Goal: Communication & Community: Answer question/provide support

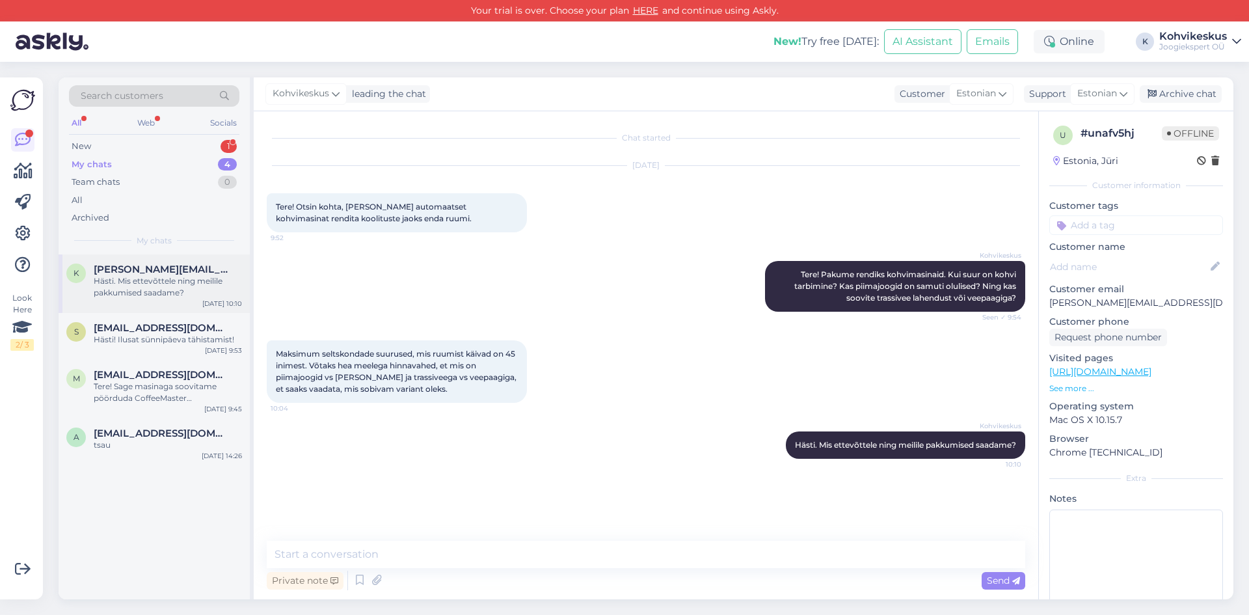
click at [135, 284] on div "Hästi. Mis ettevõttele ning meilile pakkumised saadame?" at bounding box center [168, 286] width 148 height 23
click at [137, 146] on div "New 1" at bounding box center [154, 146] width 170 height 18
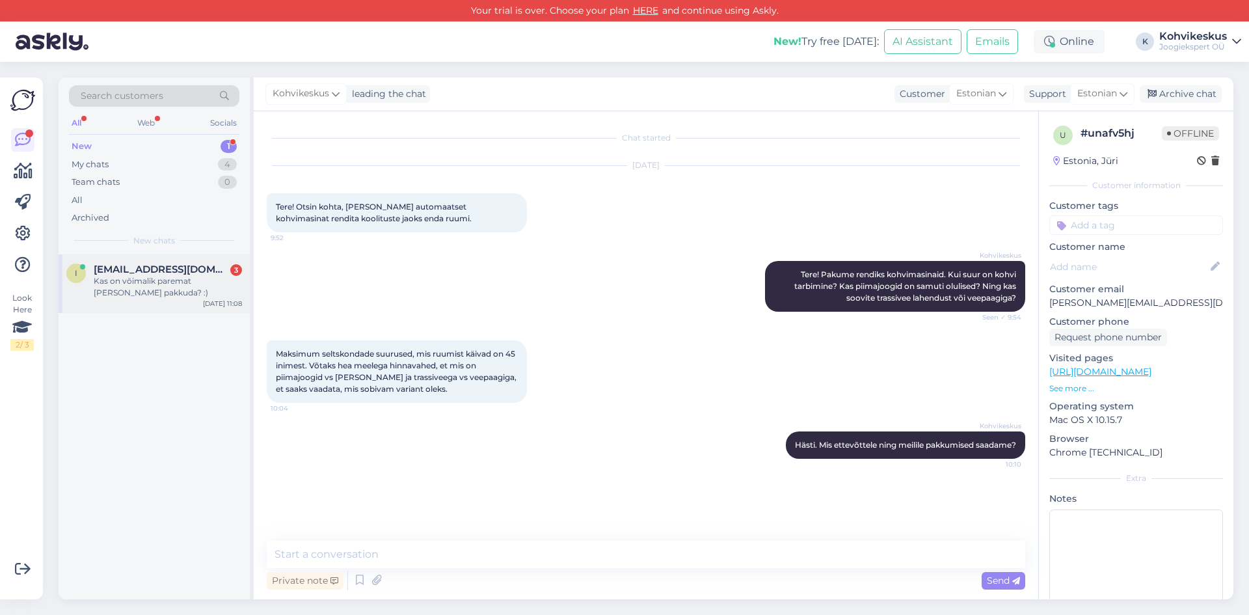
click at [146, 271] on span "[EMAIL_ADDRESS][DOMAIN_NAME]" at bounding box center [161, 270] width 135 height 12
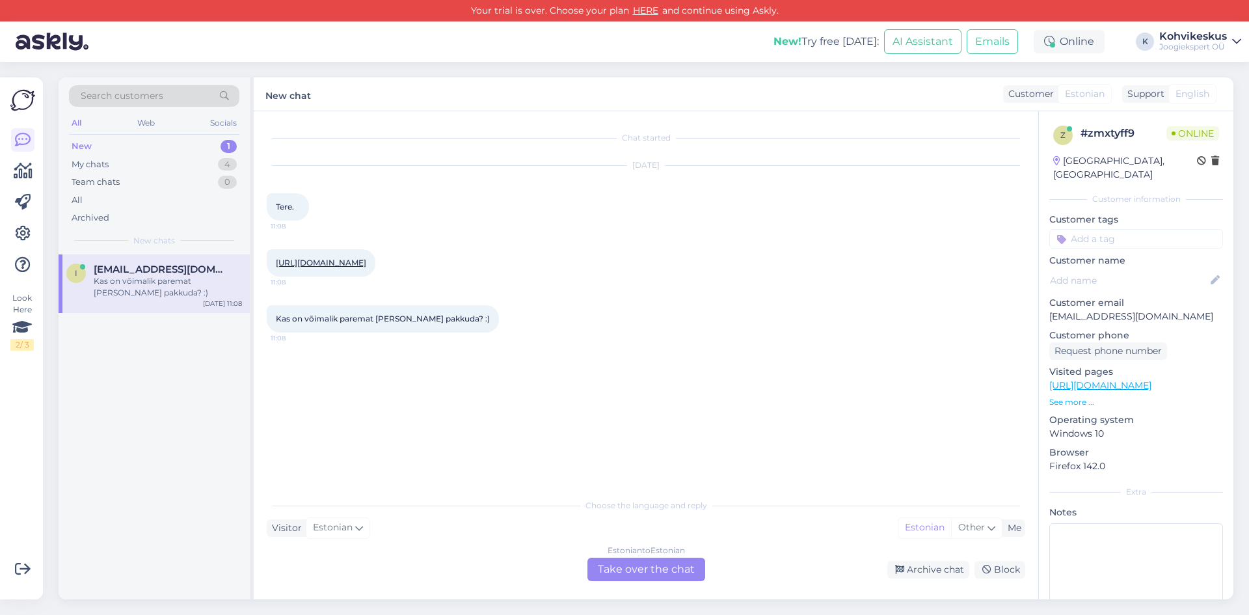
click at [346, 262] on link "[URL][DOMAIN_NAME]" at bounding box center [321, 263] width 90 height 10
click at [665, 570] on div "Estonian to Estonian Take over the chat" at bounding box center [647, 569] width 118 height 23
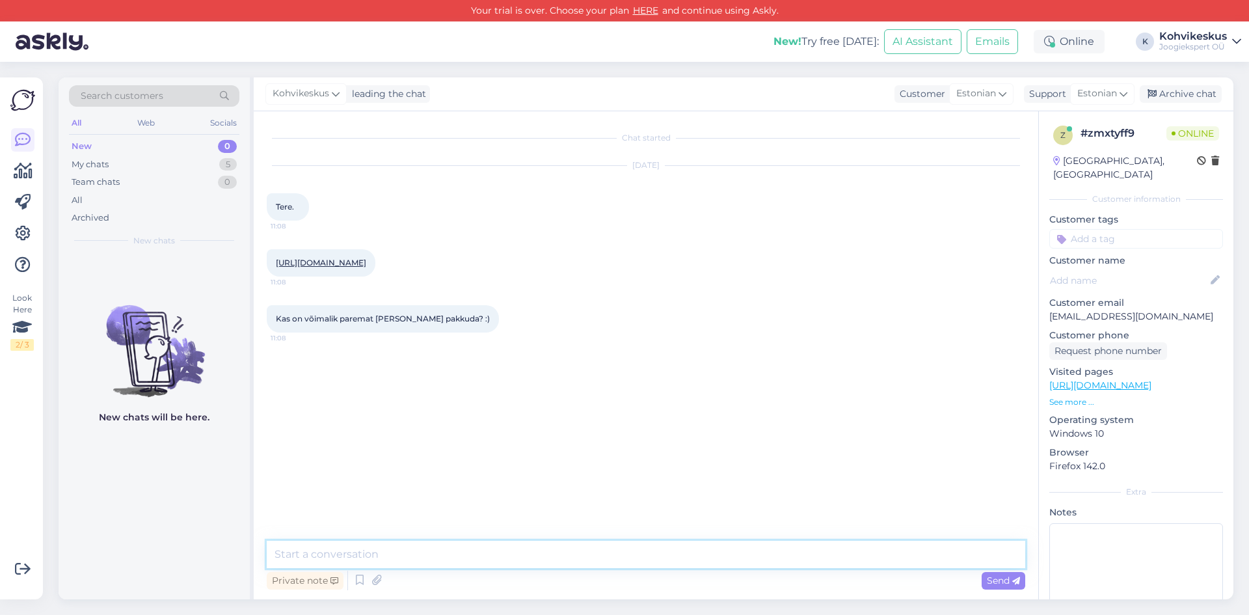
click at [443, 545] on textarea at bounding box center [646, 554] width 759 height 27
type textarea "Tere! Läbi e-[PERSON_NAME] kehtib püsikliendile allahindlus -5% :)"
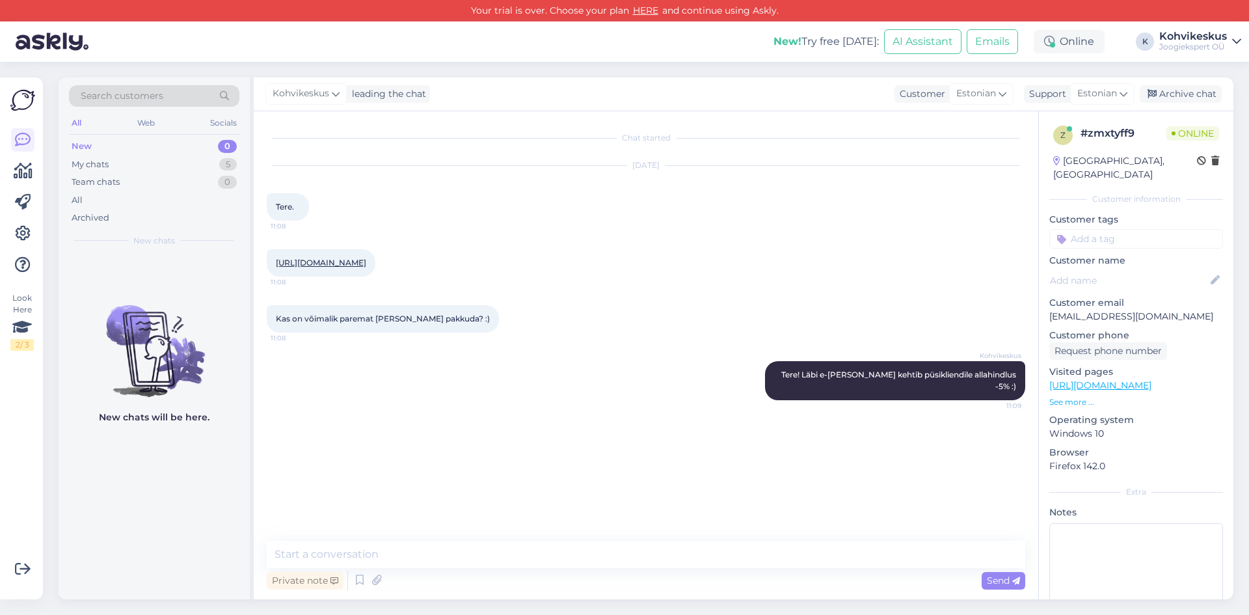
click at [728, 66] on div "Search customers All Web Socials New 0 My chats 5 Team chats 0 All Archived New…" at bounding box center [650, 338] width 1199 height 553
click at [373, 551] on textarea at bounding box center [646, 554] width 759 height 27
click at [172, 158] on div "My chats 5" at bounding box center [154, 165] width 170 height 18
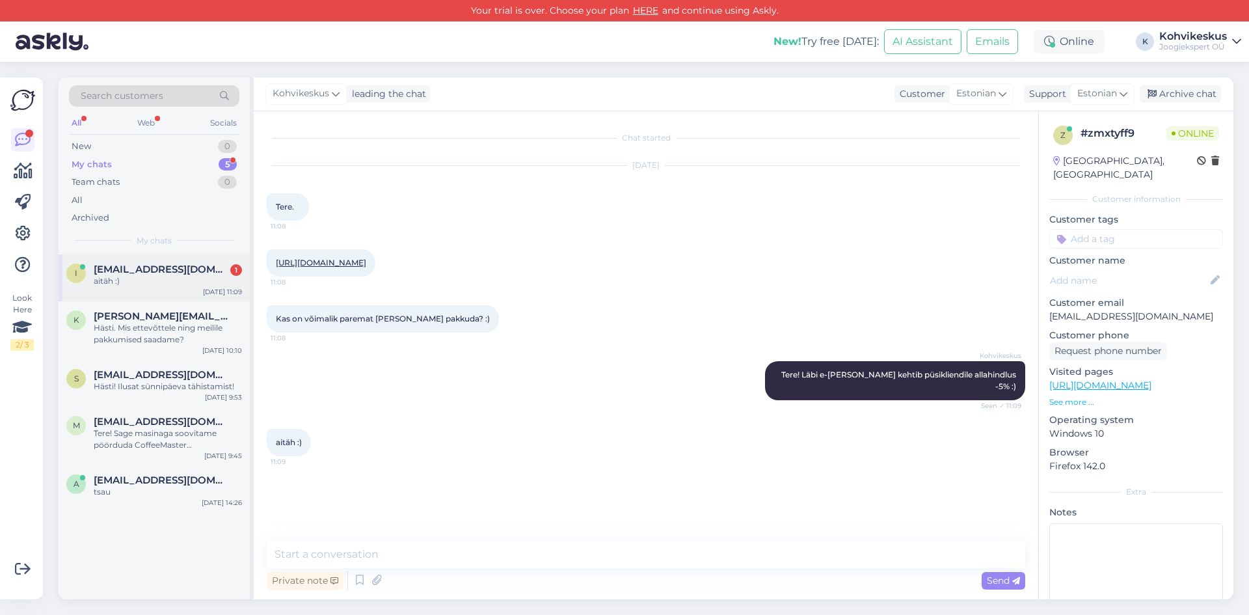
click at [107, 266] on span "[EMAIL_ADDRESS][DOMAIN_NAME]" at bounding box center [161, 270] width 135 height 12
click at [346, 556] on textarea at bounding box center [646, 554] width 759 height 27
type textarea "Lisaks esmasel registreerimisel saate ka 5€ ostuboonust ;)"
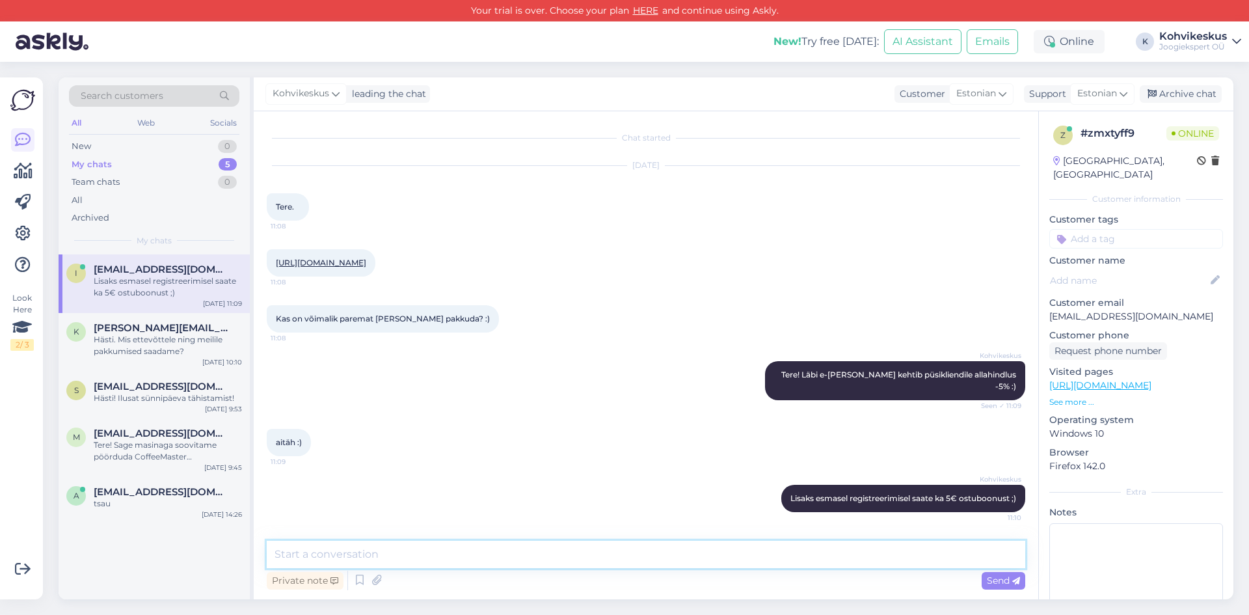
click at [434, 546] on textarea at bounding box center [646, 554] width 759 height 27
click at [532, 73] on div "Search customers All Web Socials New 0 My chats 5 Team chats 0 All Archived My …" at bounding box center [650, 338] width 1199 height 553
click at [31, 236] on link at bounding box center [22, 233] width 23 height 23
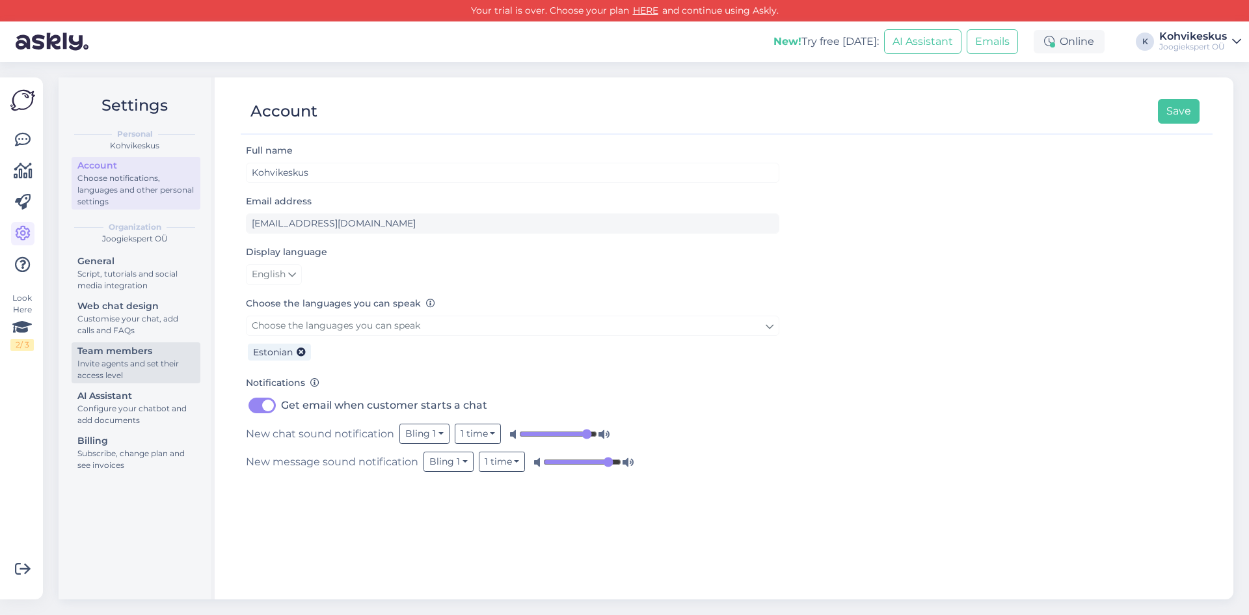
click at [141, 360] on div "Invite agents and set their access level" at bounding box center [135, 369] width 117 height 23
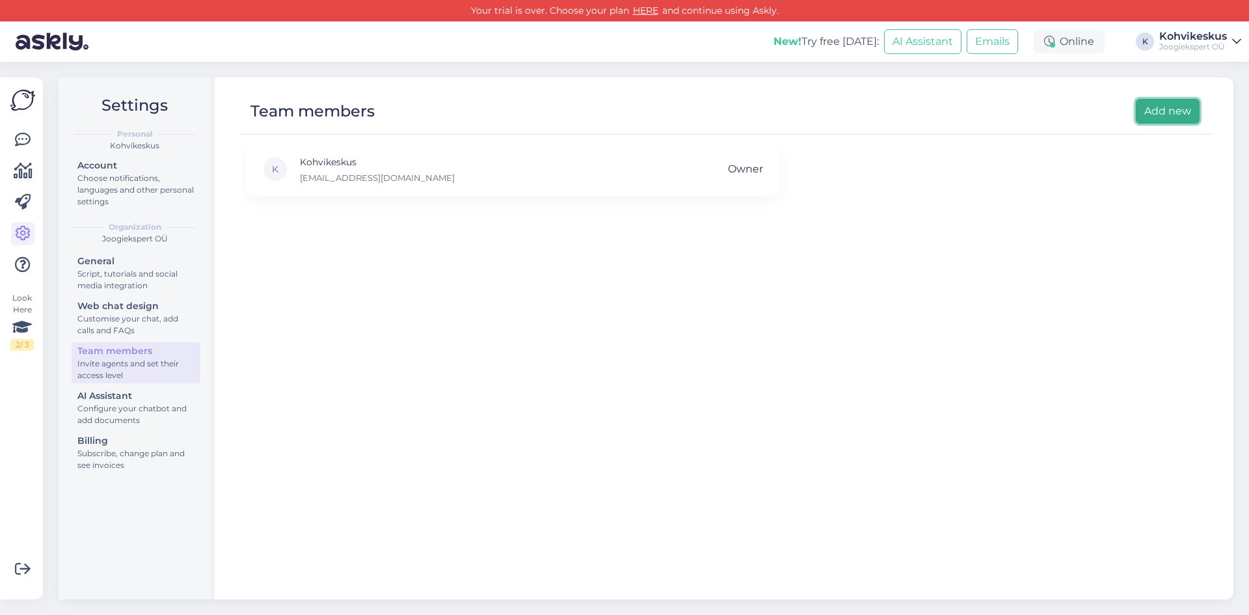
click at [1165, 108] on button "Add new" at bounding box center [1168, 111] width 64 height 25
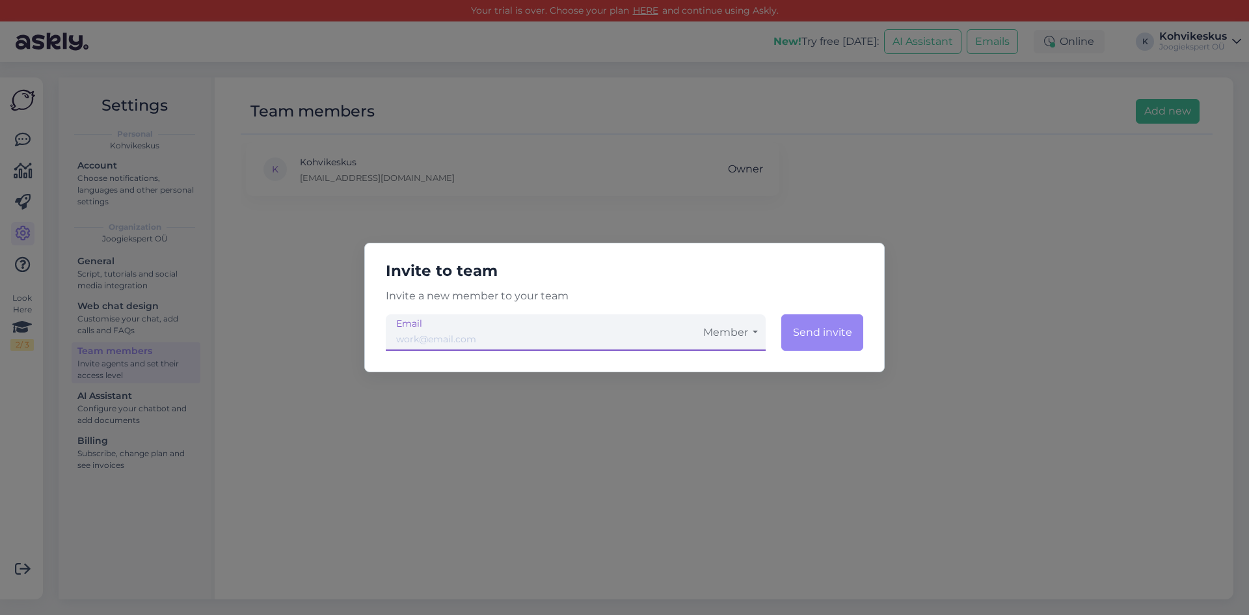
click at [497, 340] on input "email" at bounding box center [541, 332] width 310 height 36
paste input "[EMAIL_ADDRESS][DOMAIN_NAME]"
type input "[EMAIL_ADDRESS][DOMAIN_NAME]"
click at [740, 331] on button "Member" at bounding box center [731, 332] width 70 height 36
click at [741, 366] on link "Member" at bounding box center [731, 368] width 70 height 33
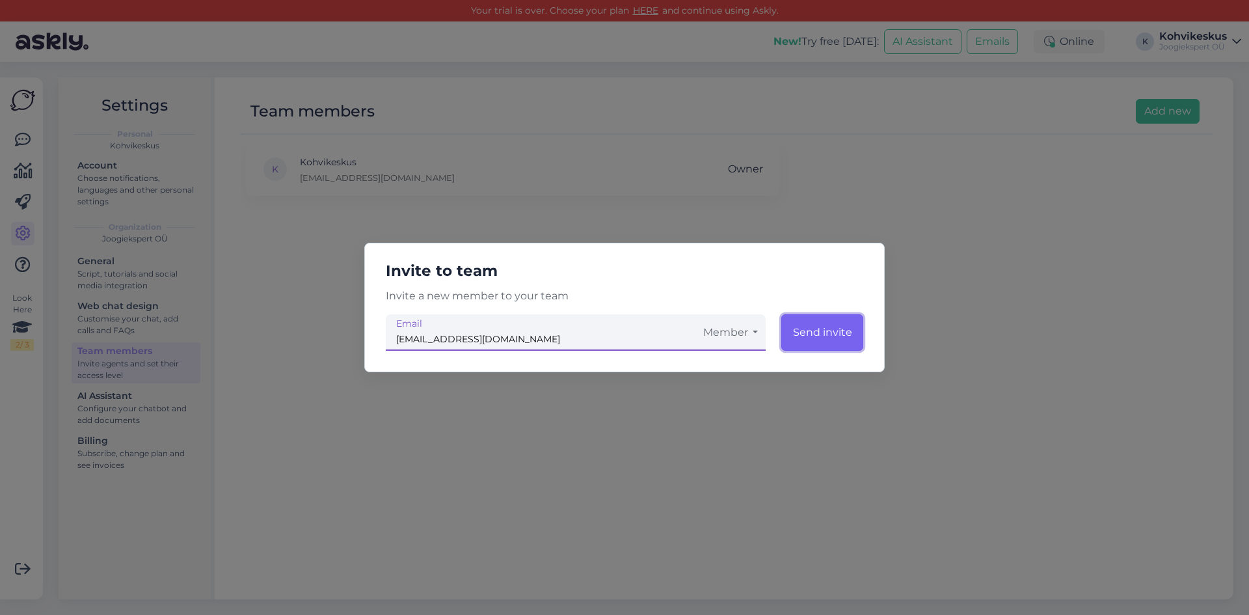
click at [817, 333] on button "Send invite" at bounding box center [823, 332] width 82 height 36
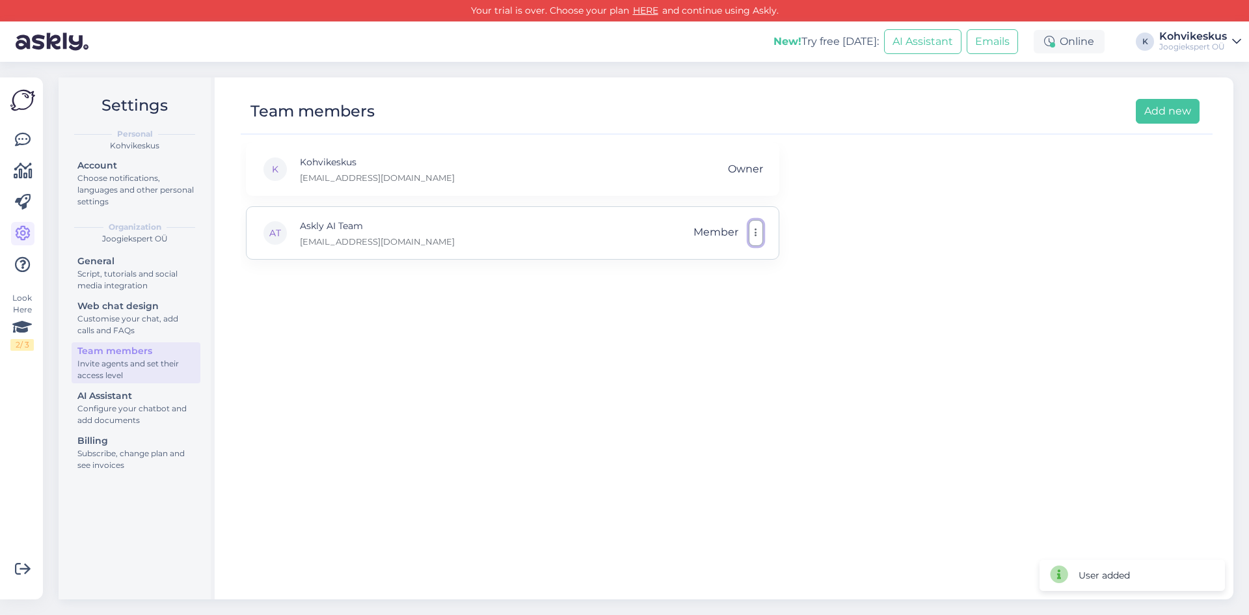
click at [758, 234] on button "button" at bounding box center [756, 233] width 14 height 26
click at [892, 300] on div "K Kohvikeskus [EMAIL_ADDRESS][DOMAIN_NAME] Owner AT Askly AI Team [EMAIL_ADDRES…" at bounding box center [727, 365] width 972 height 445
click at [133, 404] on div "Configure your chatbot and add documents" at bounding box center [135, 414] width 117 height 23
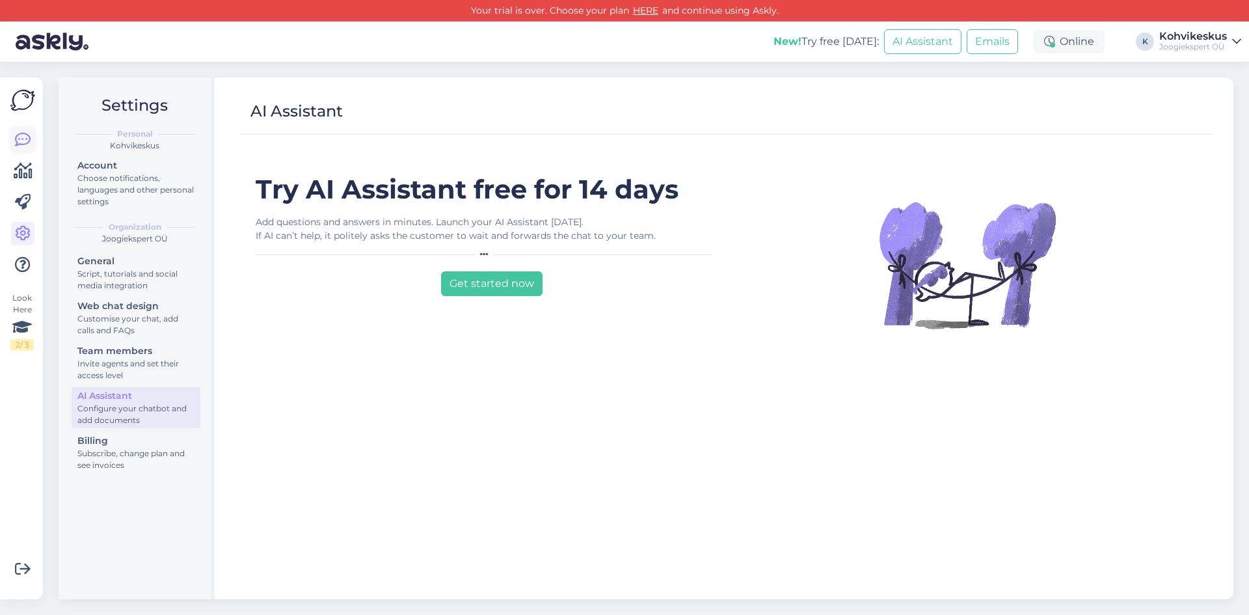
click at [22, 136] on icon at bounding box center [23, 140] width 16 height 16
